Goal: Task Accomplishment & Management: Use online tool/utility

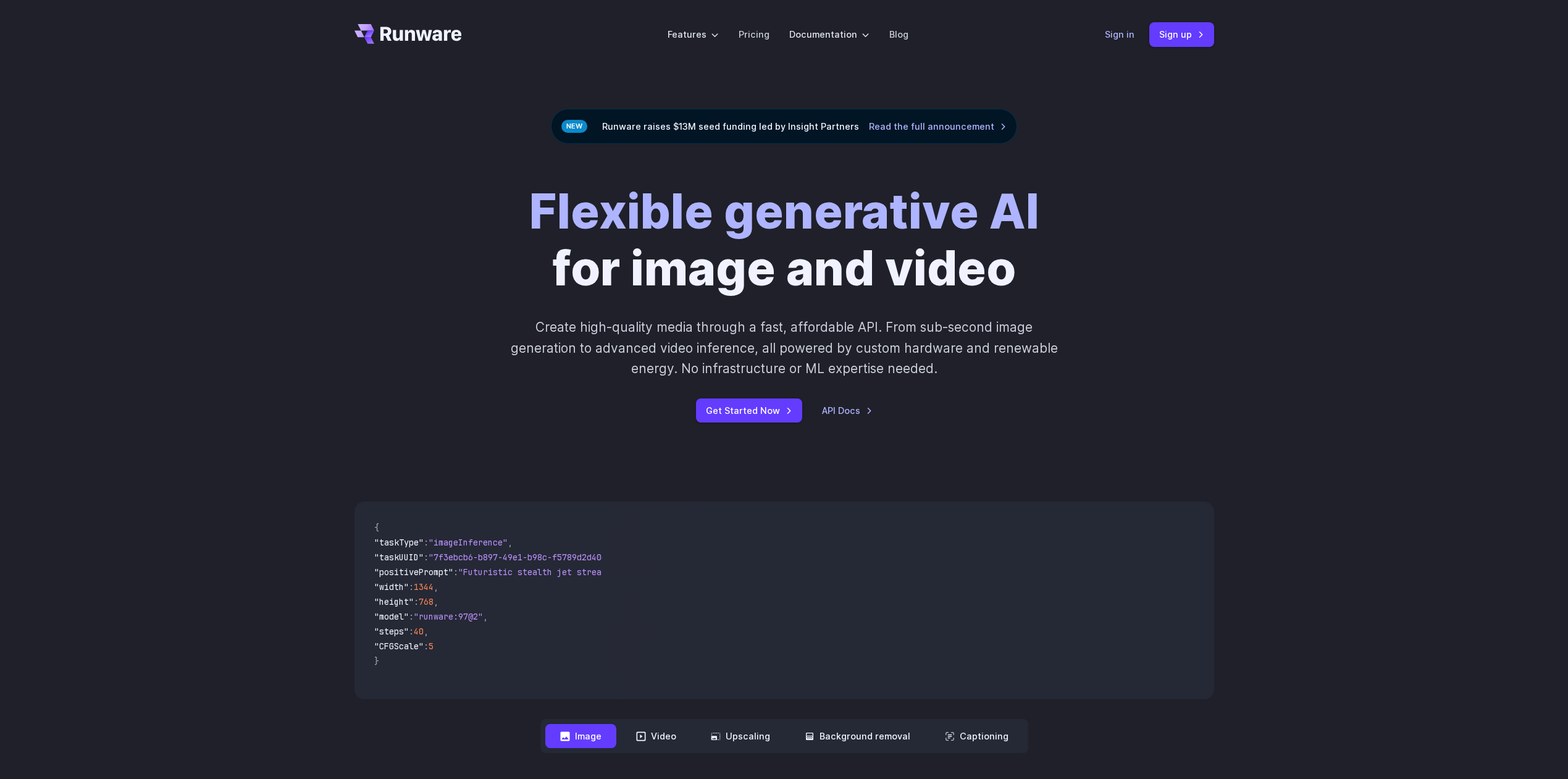
click at [1124, 29] on link "Sign in" at bounding box center [1119, 35] width 29 height 14
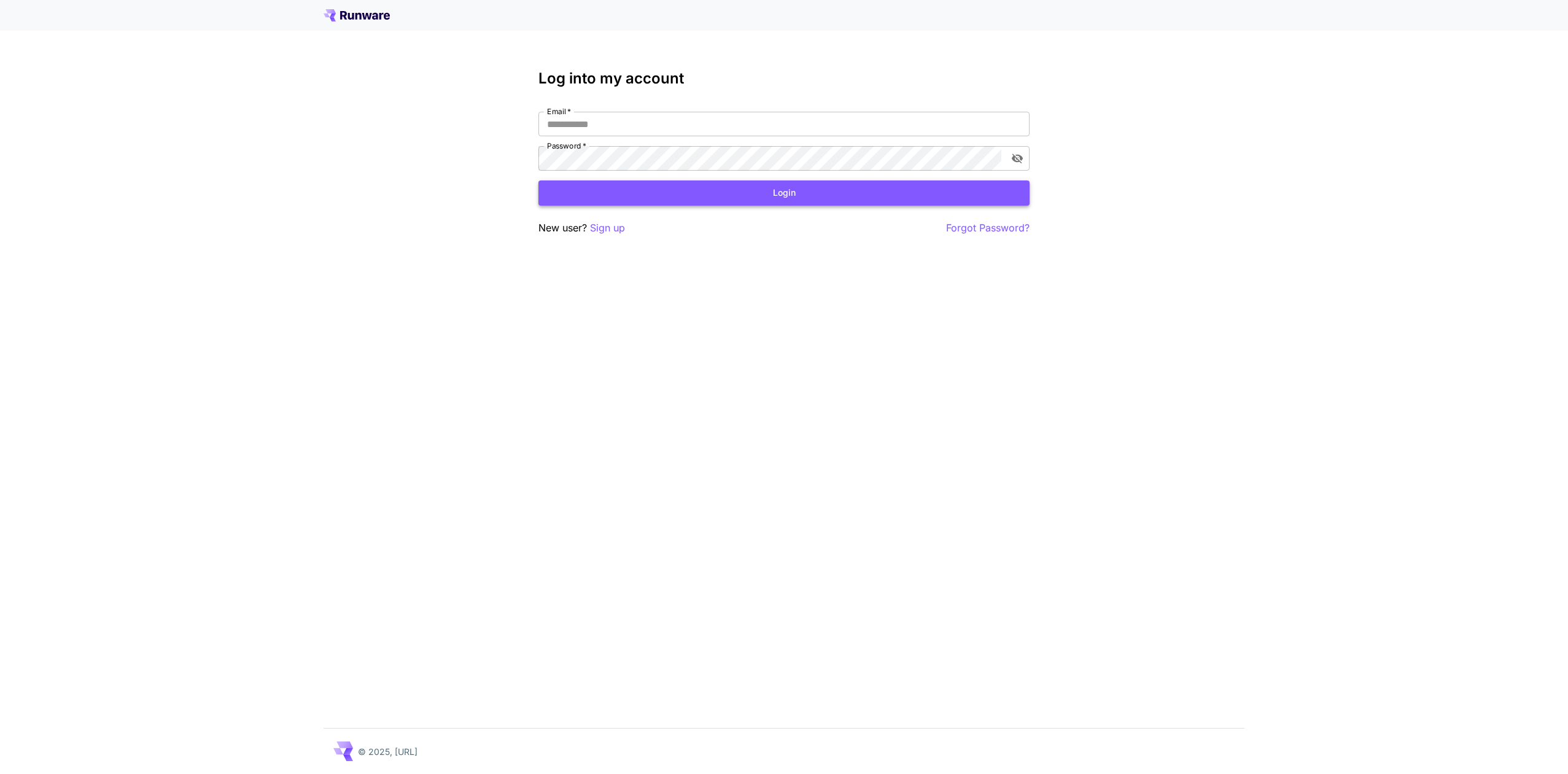
type input "**********"
click at [633, 192] on button "Login" at bounding box center [784, 193] width 491 height 25
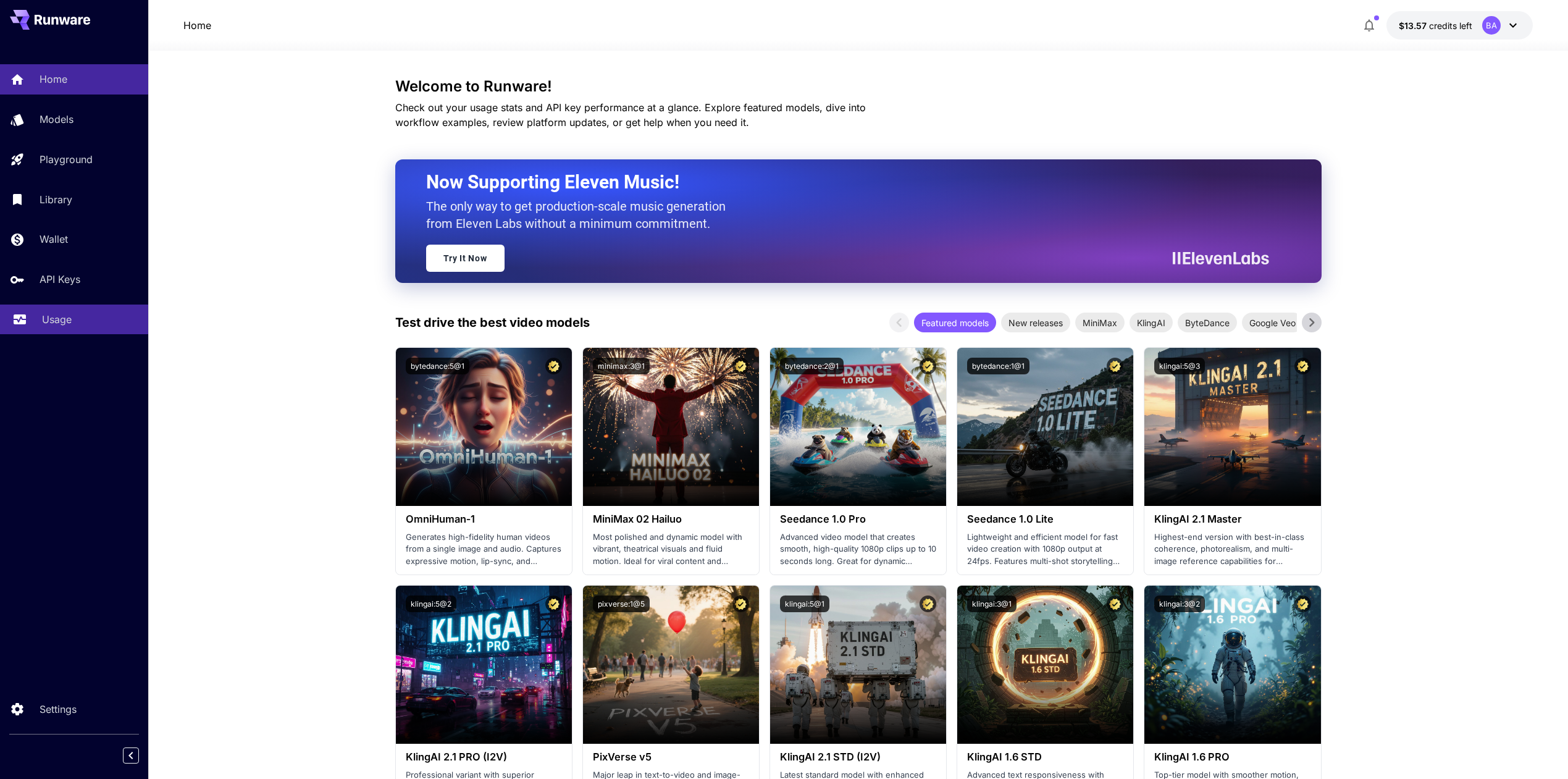
click at [71, 319] on p "Usage" at bounding box center [56, 319] width 29 height 15
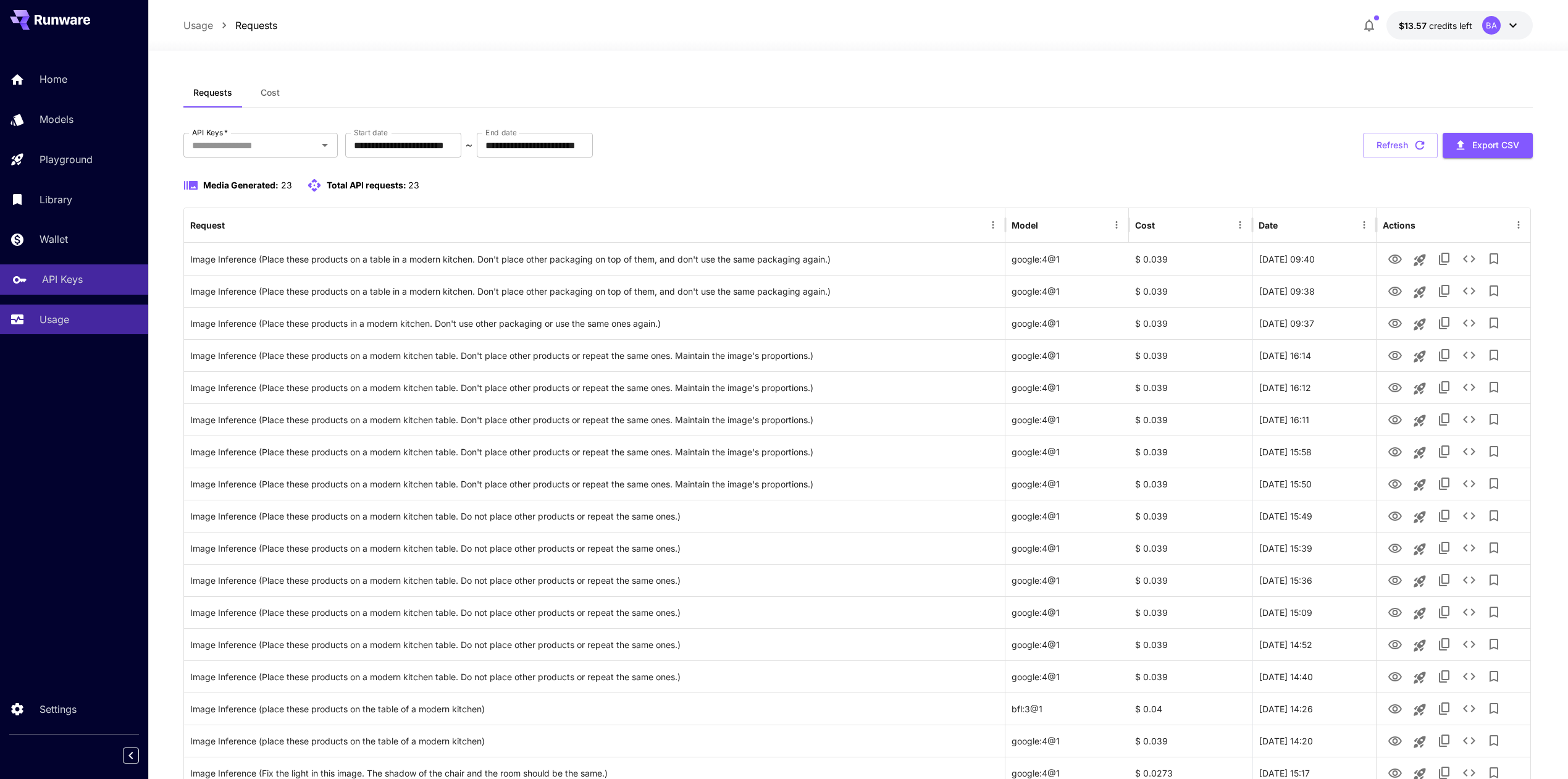
click at [59, 281] on p "API Keys" at bounding box center [62, 279] width 41 height 15
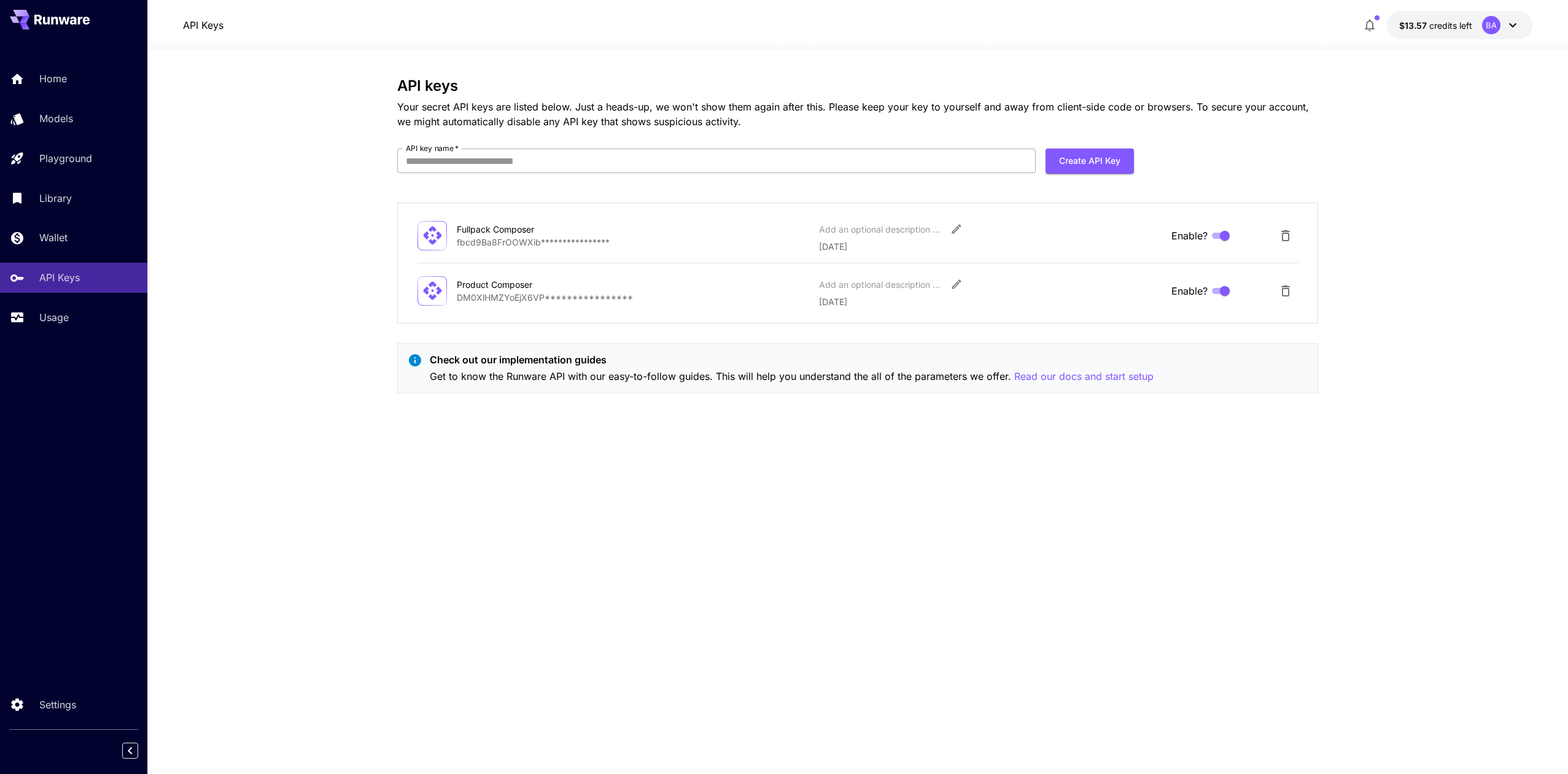
click at [563, 162] on input "API key name   *" at bounding box center [716, 161] width 639 height 25
click at [318, 237] on section "**********" at bounding box center [858, 412] width 1420 height 724
click at [432, 162] on input "API key name   *" at bounding box center [716, 161] width 639 height 25
type input "**********"
click at [1082, 162] on button "Create API Key" at bounding box center [1089, 161] width 88 height 25
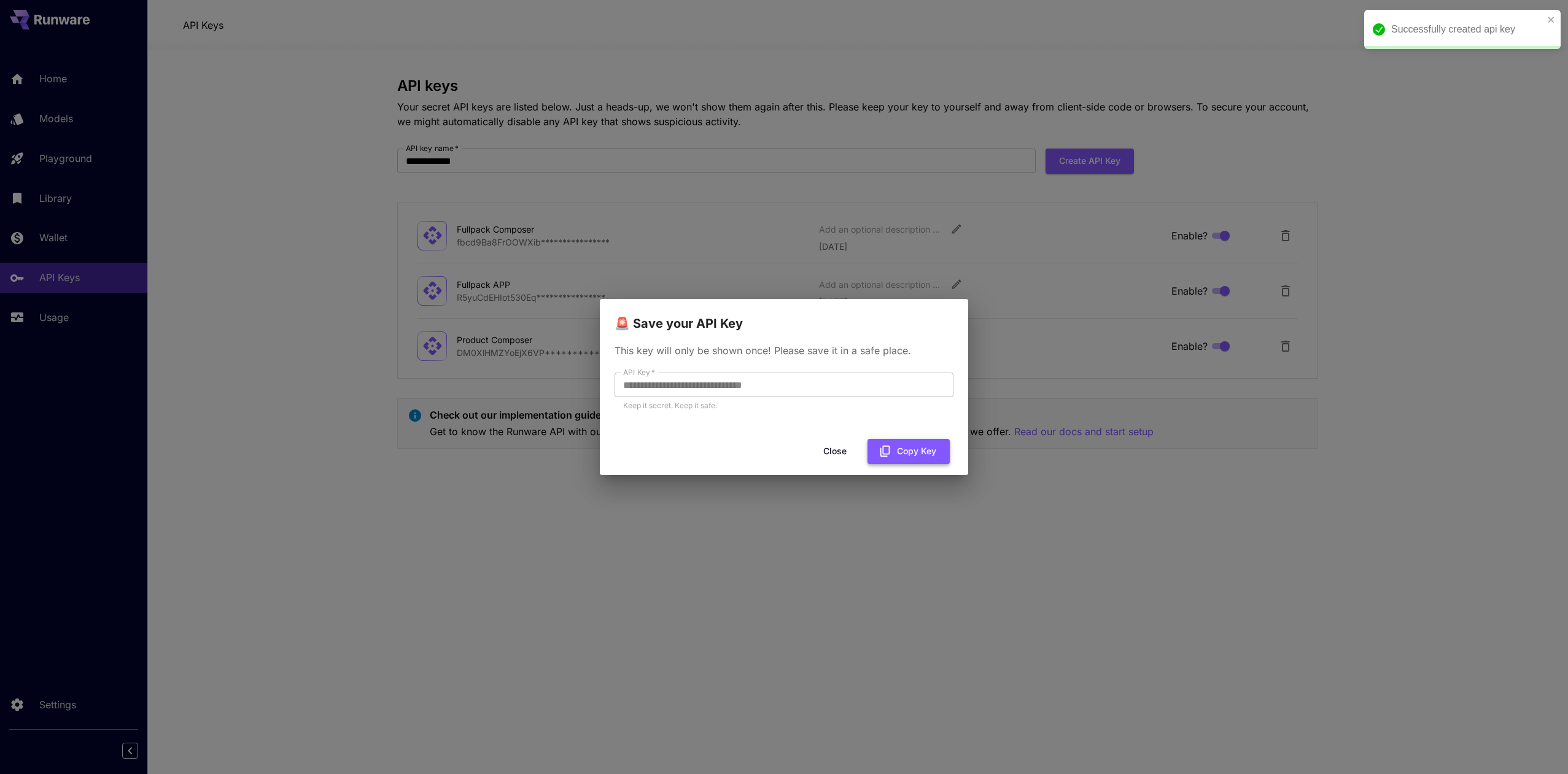
click at [902, 456] on button "Copy Key" at bounding box center [908, 452] width 82 height 25
click at [670, 58] on div "**********" at bounding box center [784, 387] width 1568 height 774
click at [924, 452] on button "Copy Key" at bounding box center [908, 452] width 82 height 25
drag, startPoint x: 832, startPoint y: 452, endPoint x: 824, endPoint y: 452, distance: 8.0
click at [832, 452] on button "Close" at bounding box center [835, 452] width 56 height 25
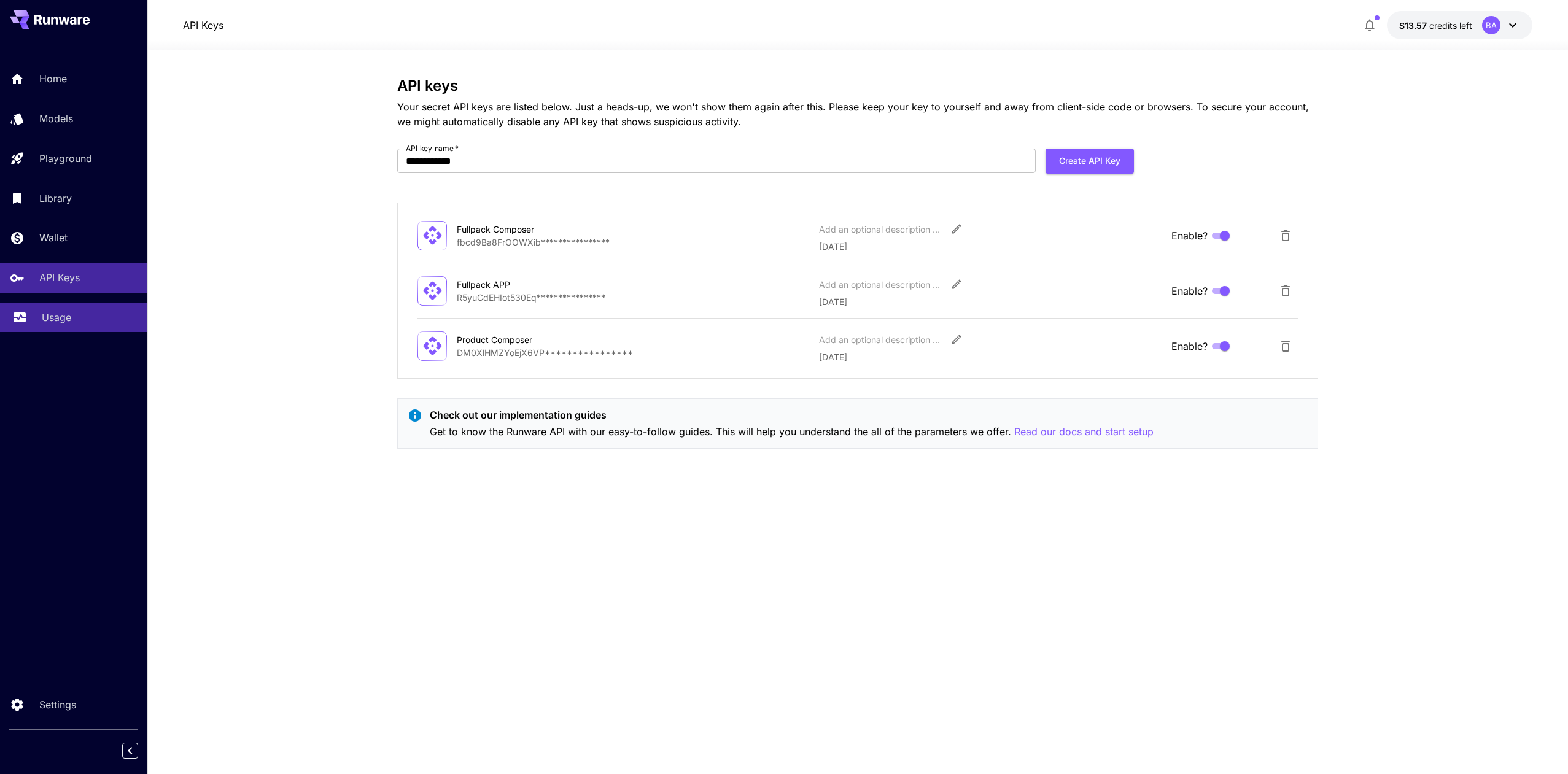
click at [49, 323] on p "Usage" at bounding box center [56, 317] width 29 height 15
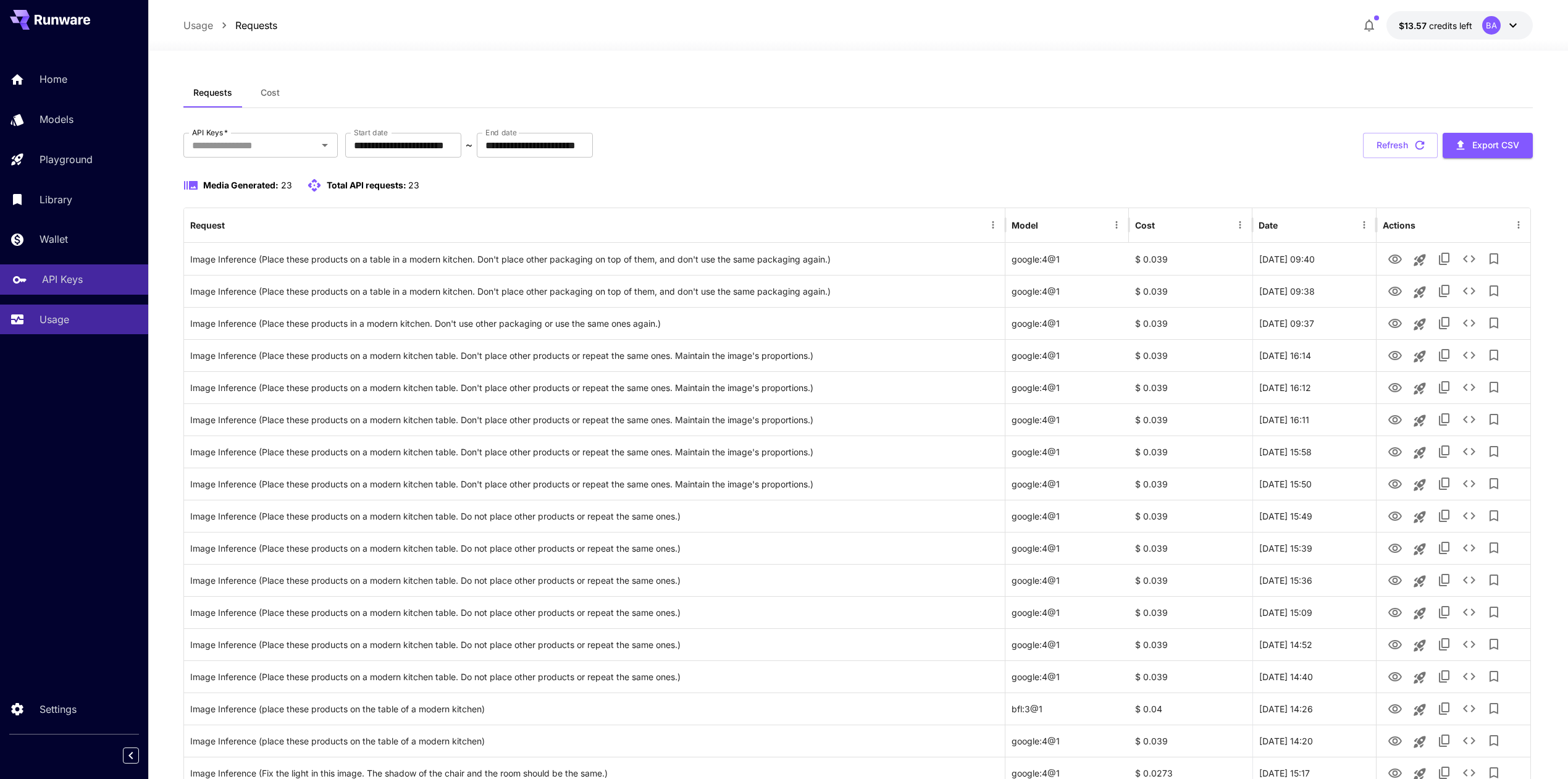
click at [60, 284] on p "API Keys" at bounding box center [62, 279] width 41 height 15
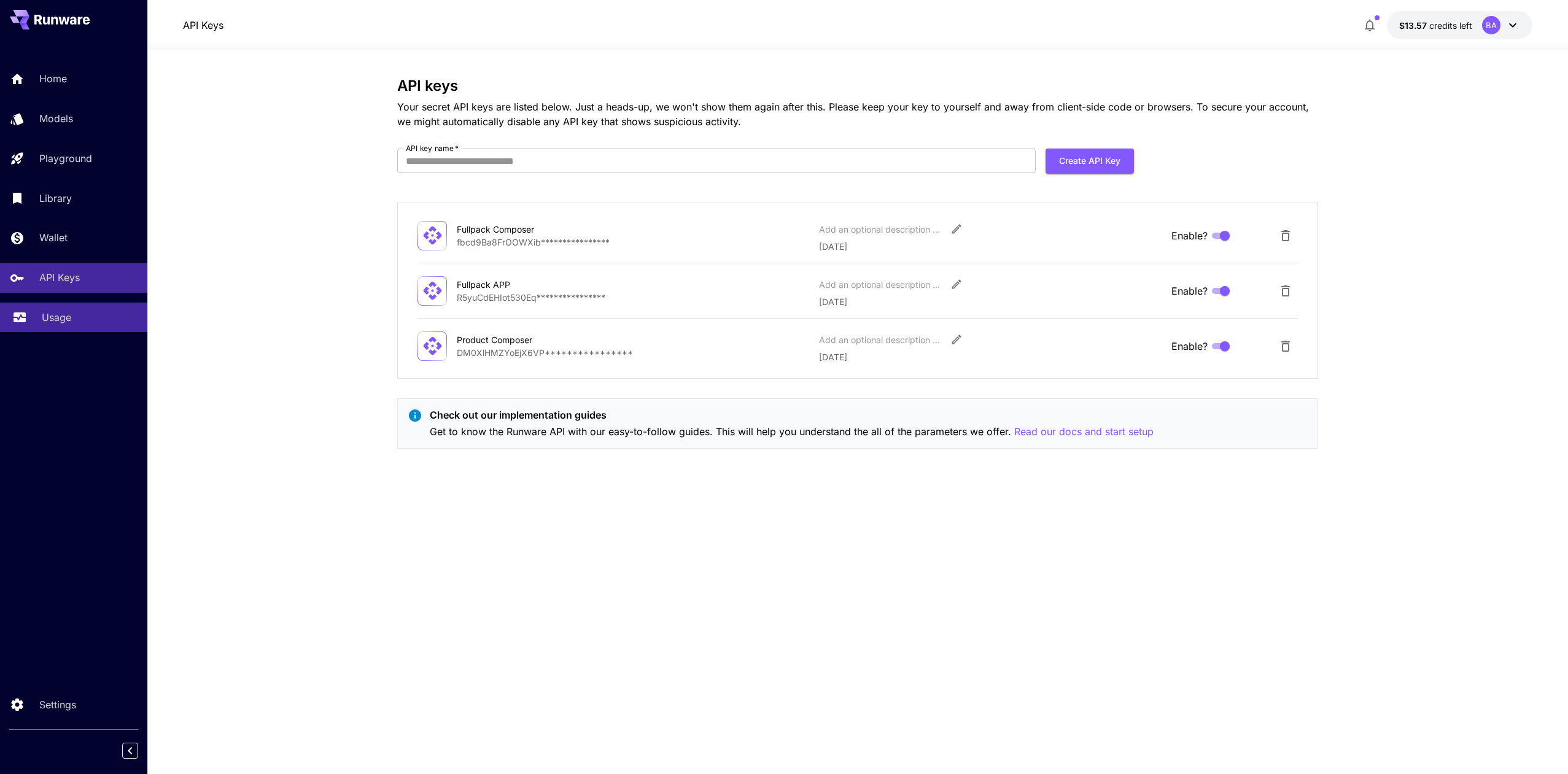
click at [56, 321] on p "Usage" at bounding box center [56, 317] width 29 height 15
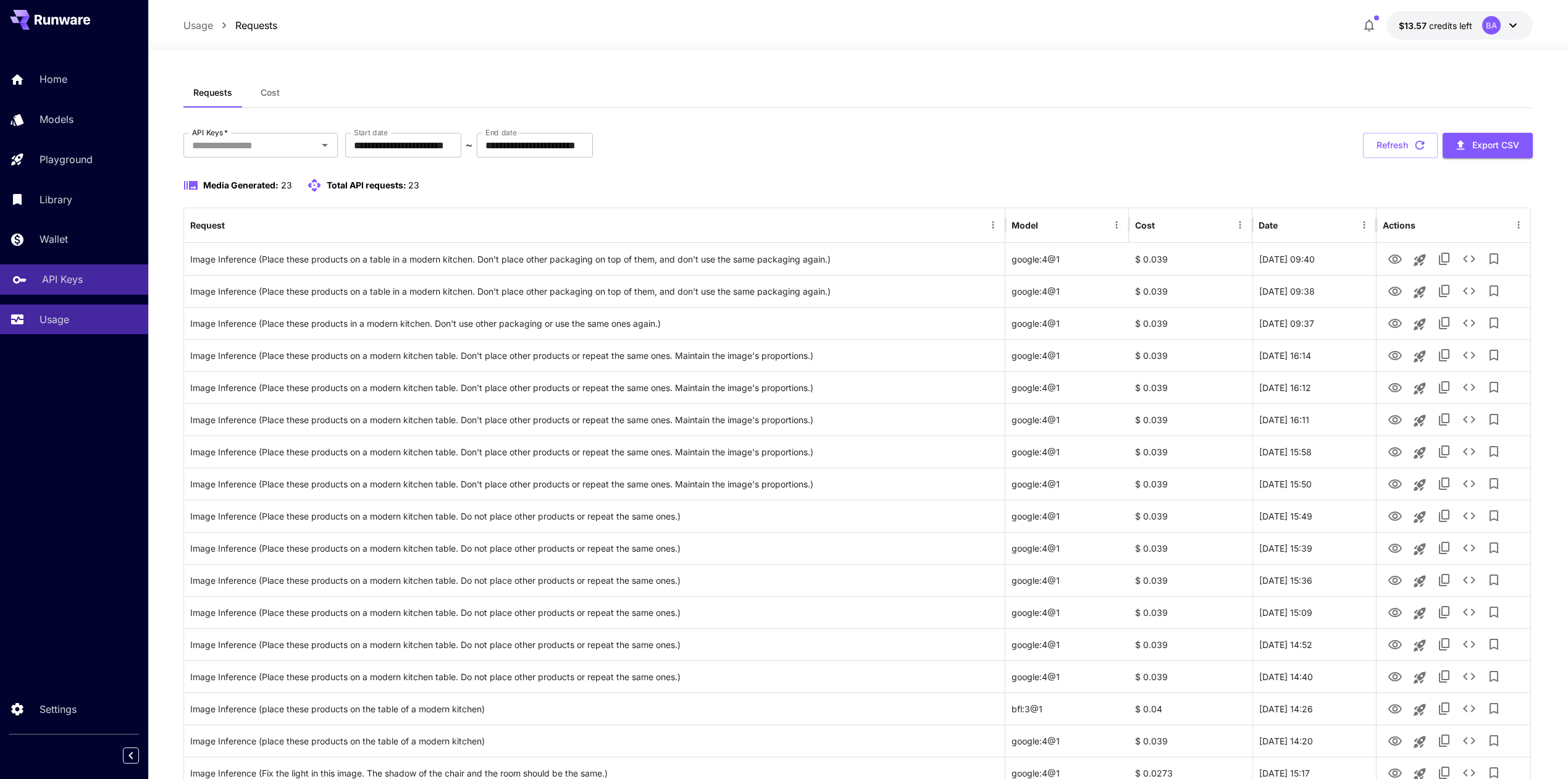
click at [55, 283] on p "API Keys" at bounding box center [62, 279] width 41 height 15
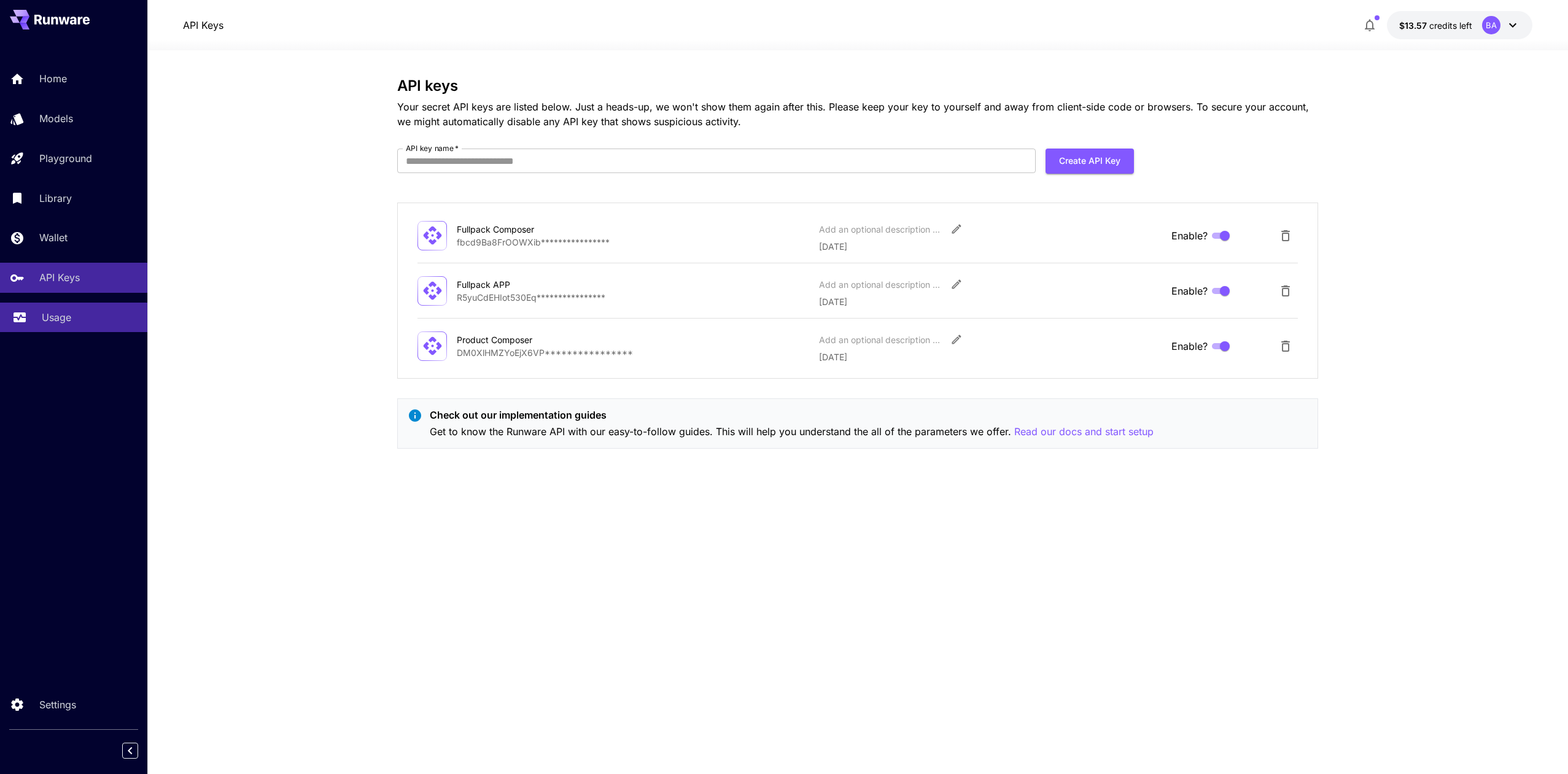
click at [57, 322] on p "Usage" at bounding box center [56, 317] width 29 height 15
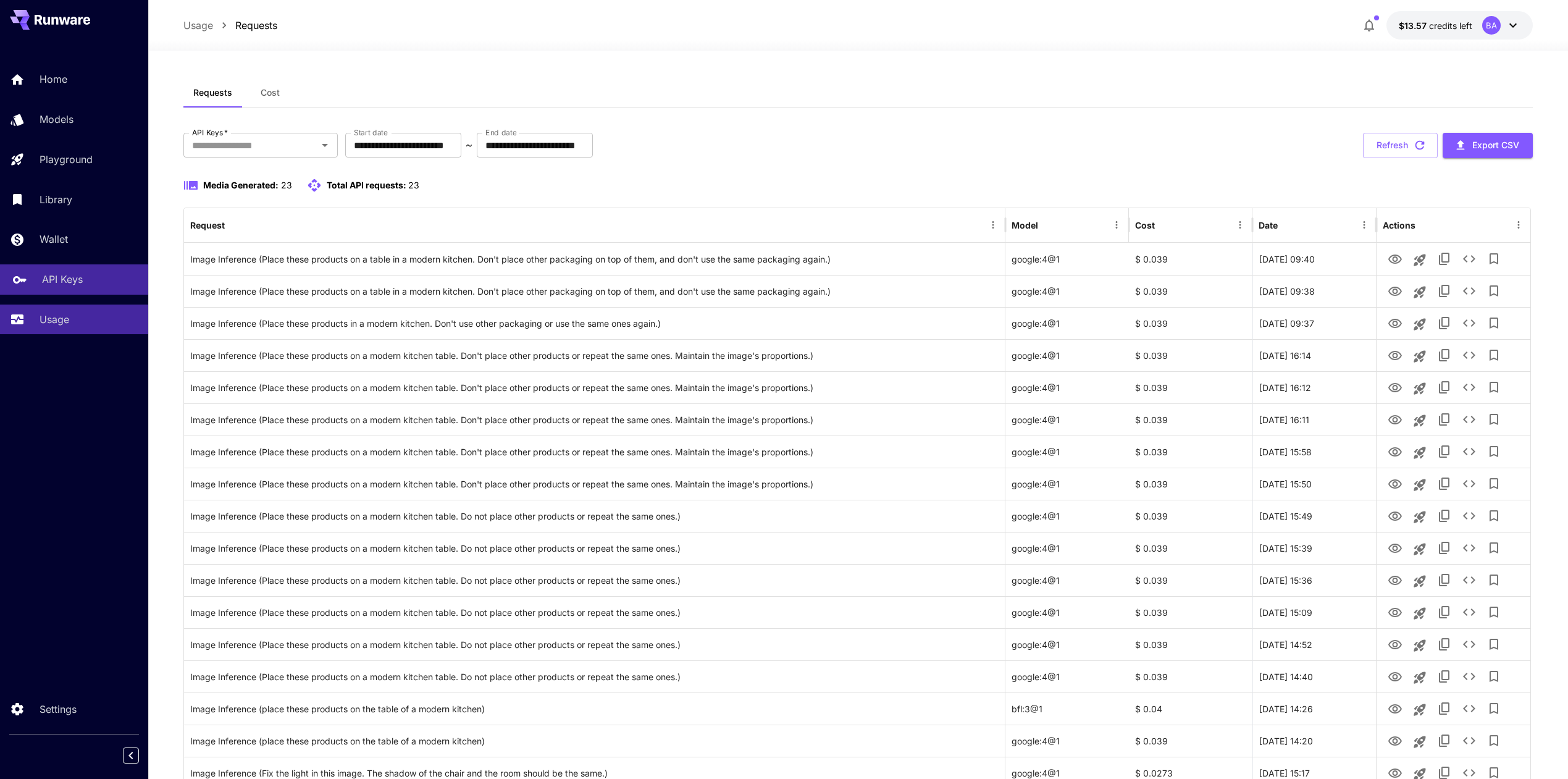
click at [72, 285] on p "API Keys" at bounding box center [62, 279] width 41 height 15
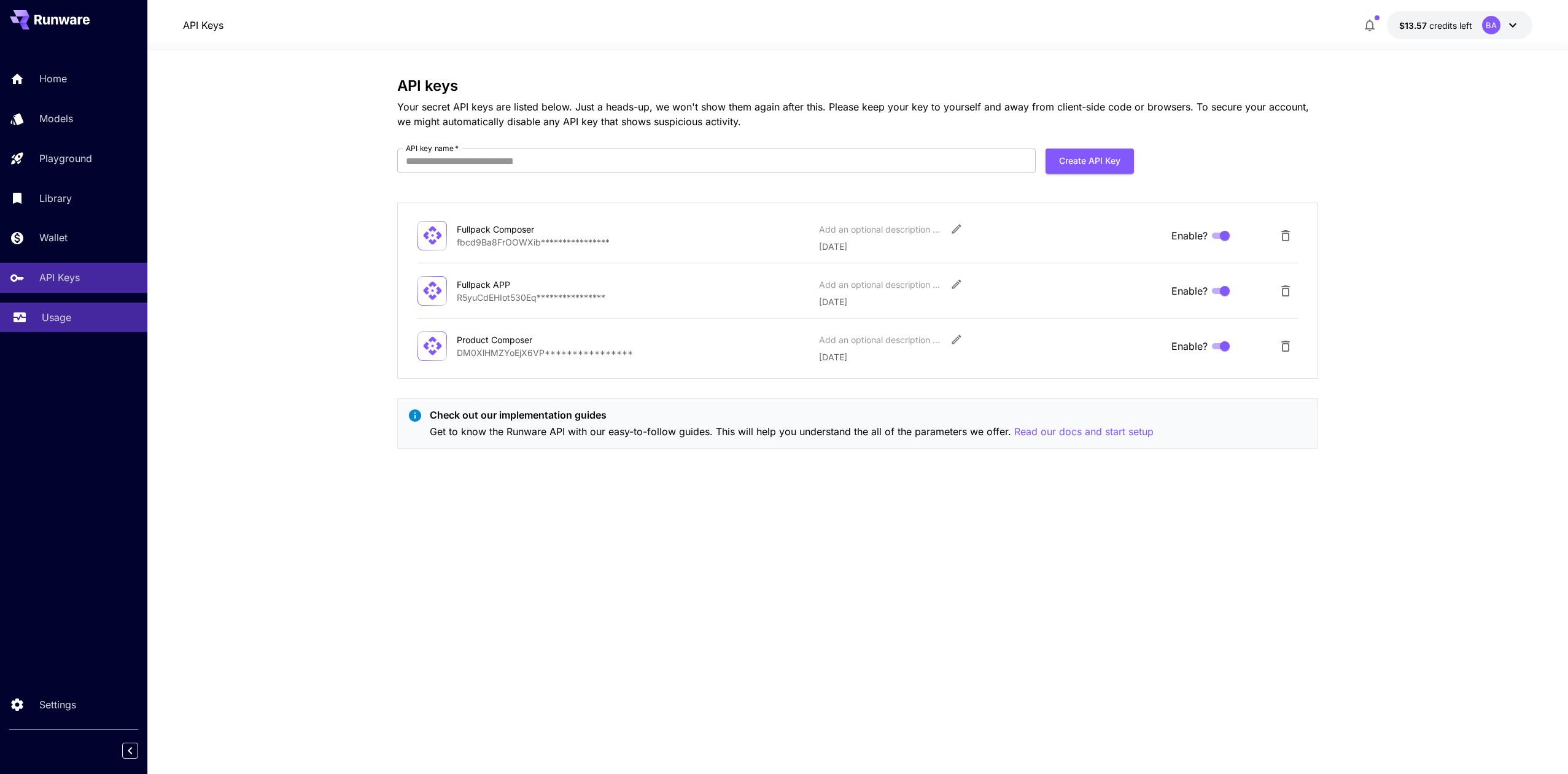
click at [64, 322] on p "Usage" at bounding box center [56, 317] width 29 height 15
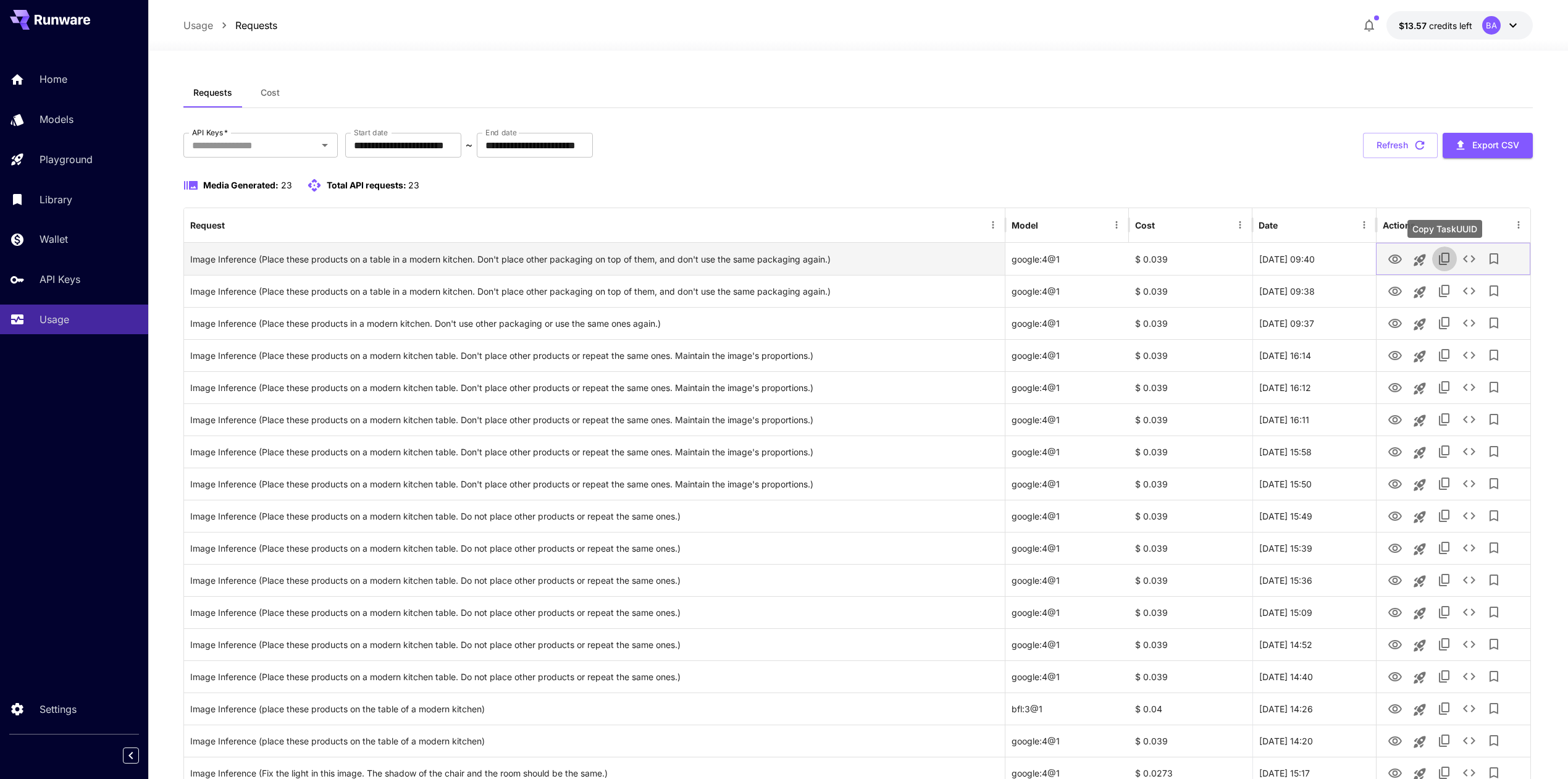
click at [1450, 261] on icon "Copy TaskUUID" at bounding box center [1444, 259] width 11 height 12
